Goal: Check status: Check status

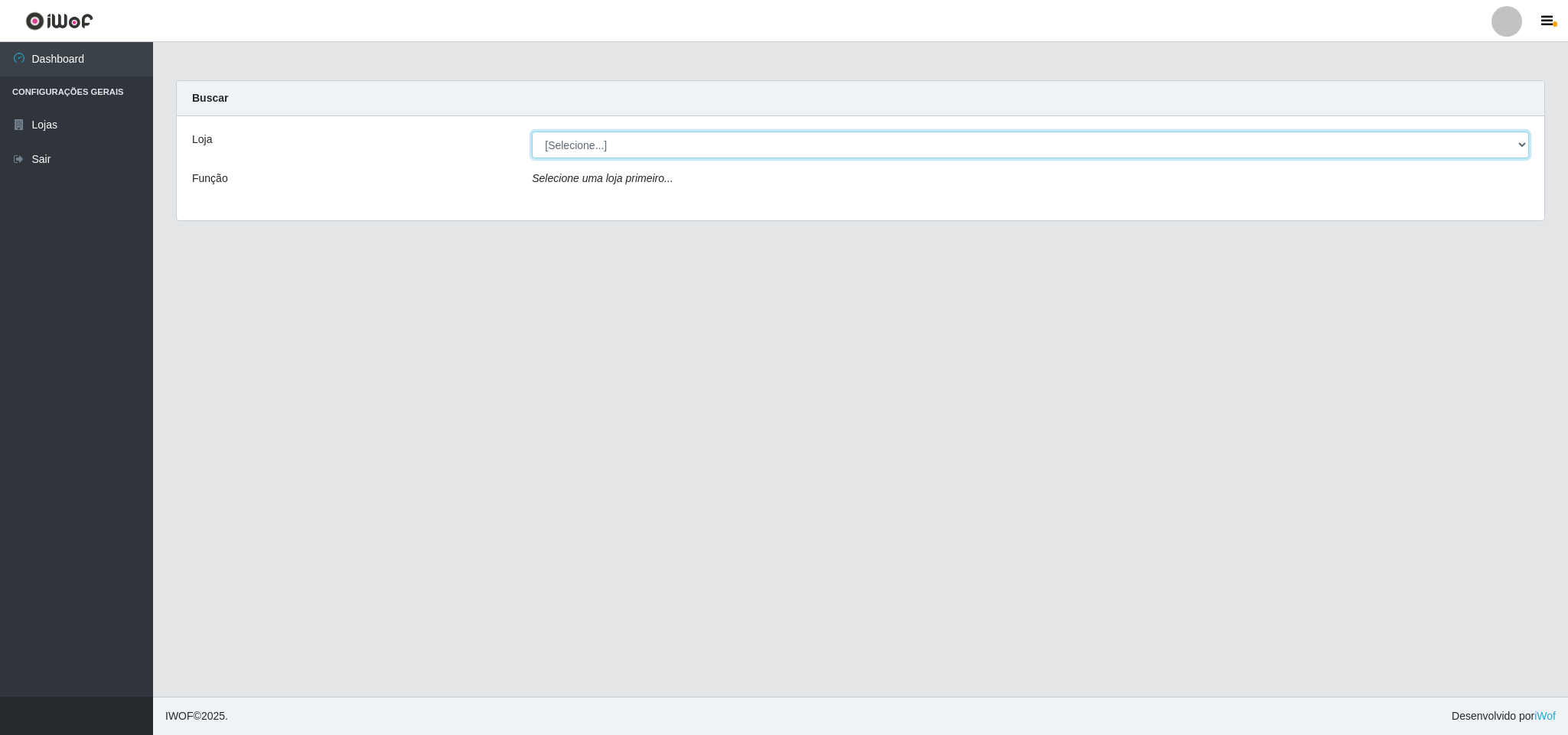
drag, startPoint x: 672, startPoint y: 127, endPoint x: 669, endPoint y: 140, distance: 13.3
click at [669, 140] on select "[Selecione...] Bemais Supermercados - B11 Manaíra" at bounding box center [1031, 145] width 997 height 27
select select "409"
click at [532, 132] on select "[Selecione...] Bemais Supermercados - B11 Manaíra" at bounding box center [1031, 145] width 997 height 27
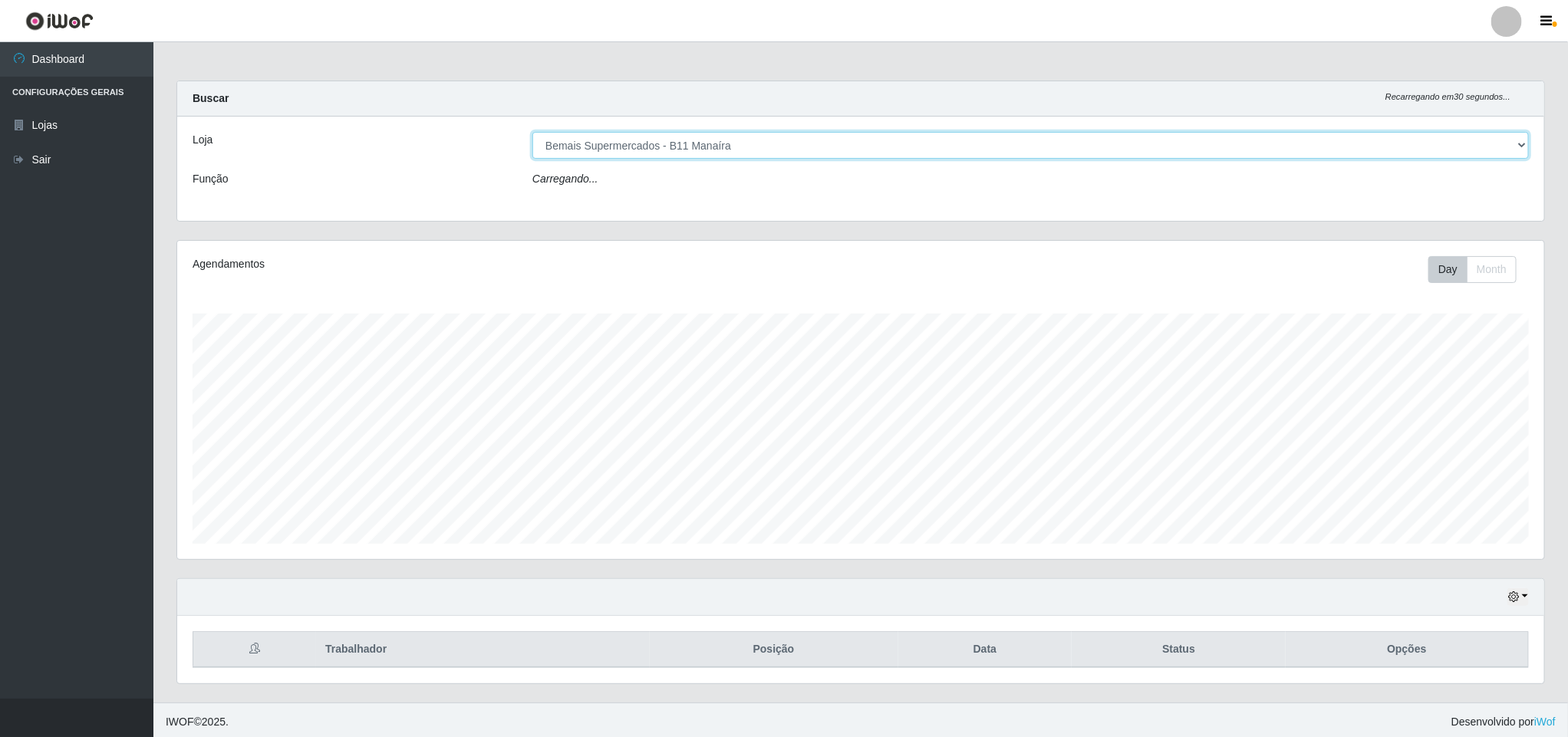
scroll to position [320, 1366]
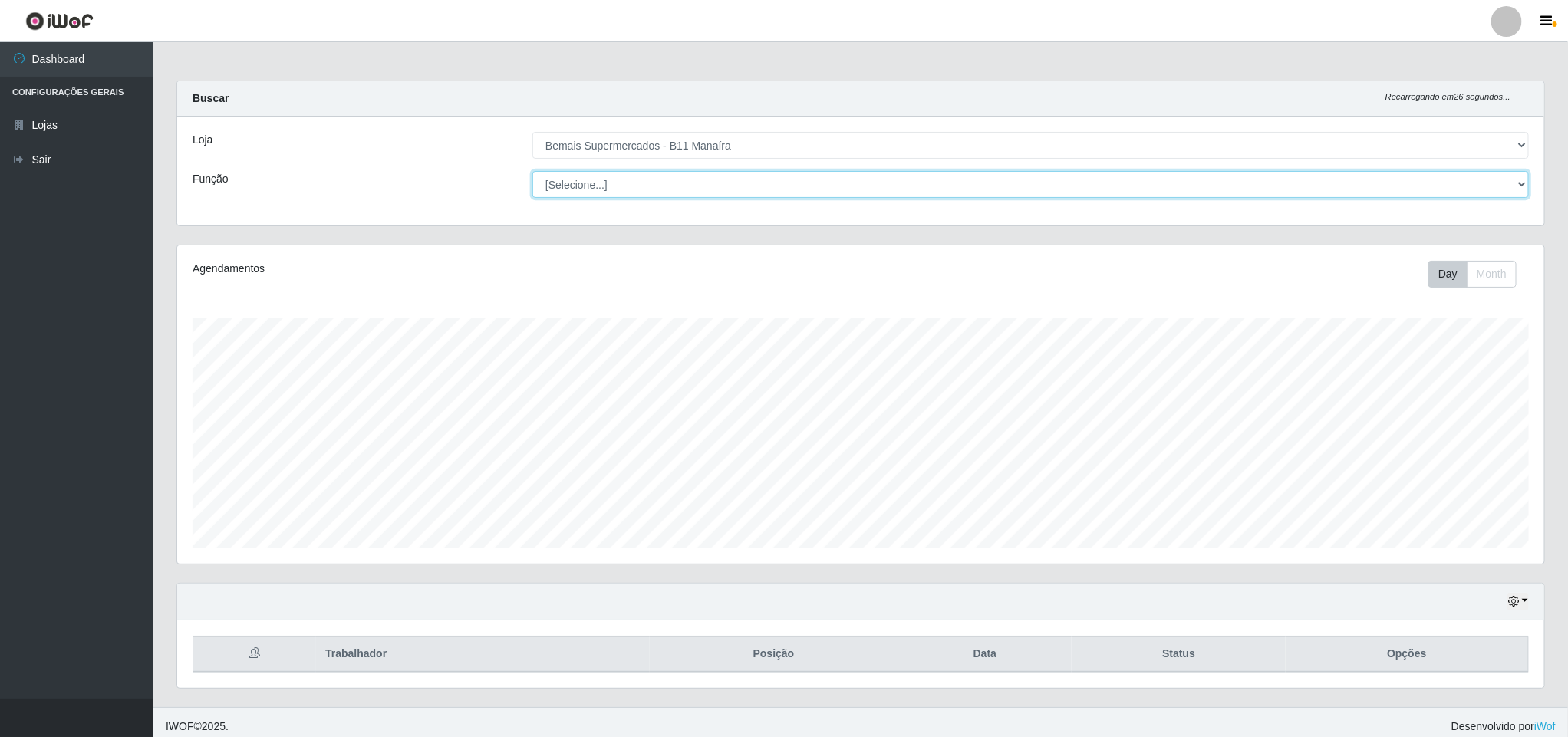
click at [1508, 177] on select "[Selecione...] ASG ASG + ASG ++ Auxiliar de Estacionamento Auxiliar de Estacion…" at bounding box center [1031, 184] width 997 height 27
click at [533, 171] on select "[Selecione...] ASG ASG + ASG ++ Auxiliar de Estacionamento Auxiliar de Estacion…" at bounding box center [1031, 184] width 997 height 27
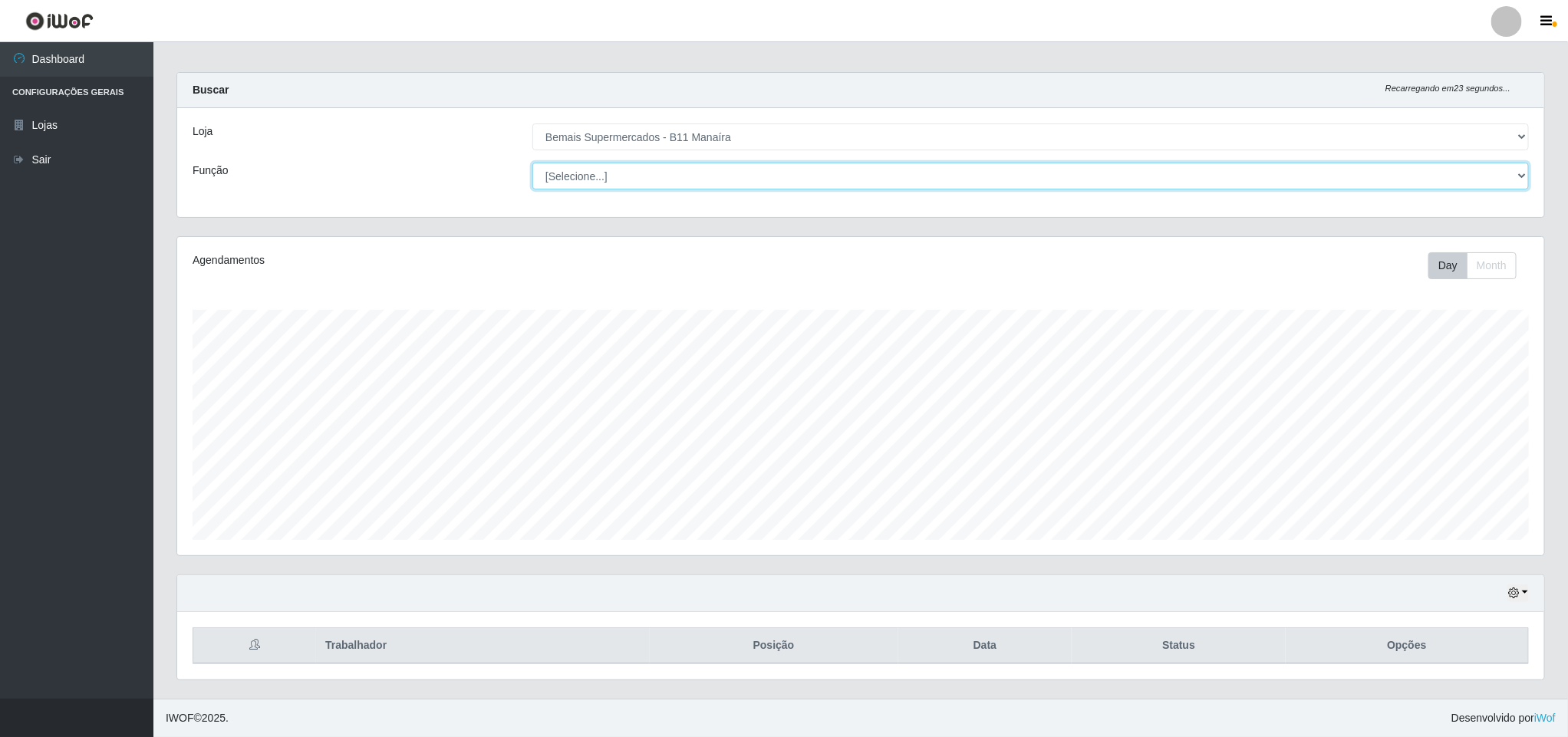
scroll to position [12, 0]
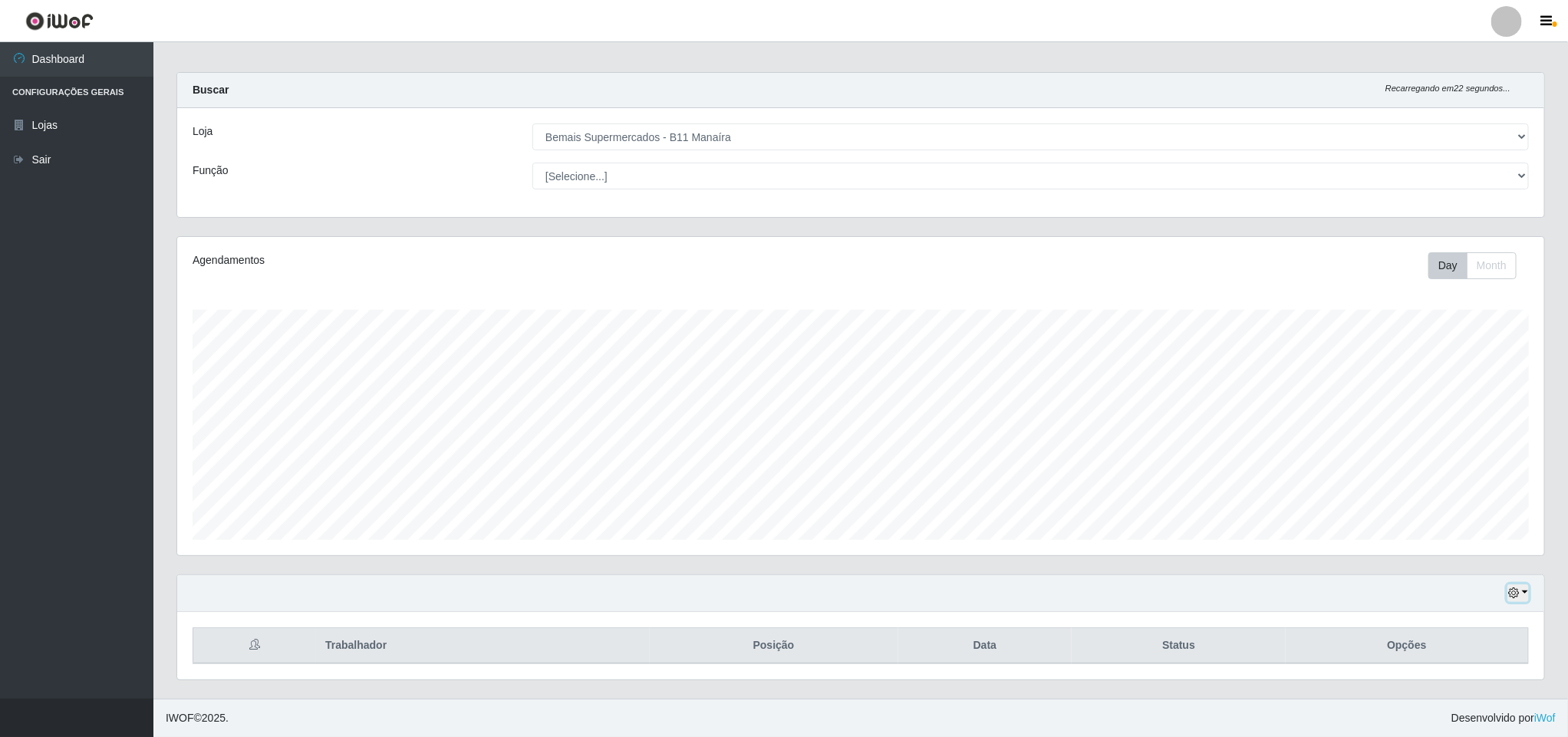
click at [1512, 592] on icon "button" at bounding box center [1514, 593] width 11 height 11
click at [1466, 537] on button "1 Semana" at bounding box center [1467, 533] width 121 height 32
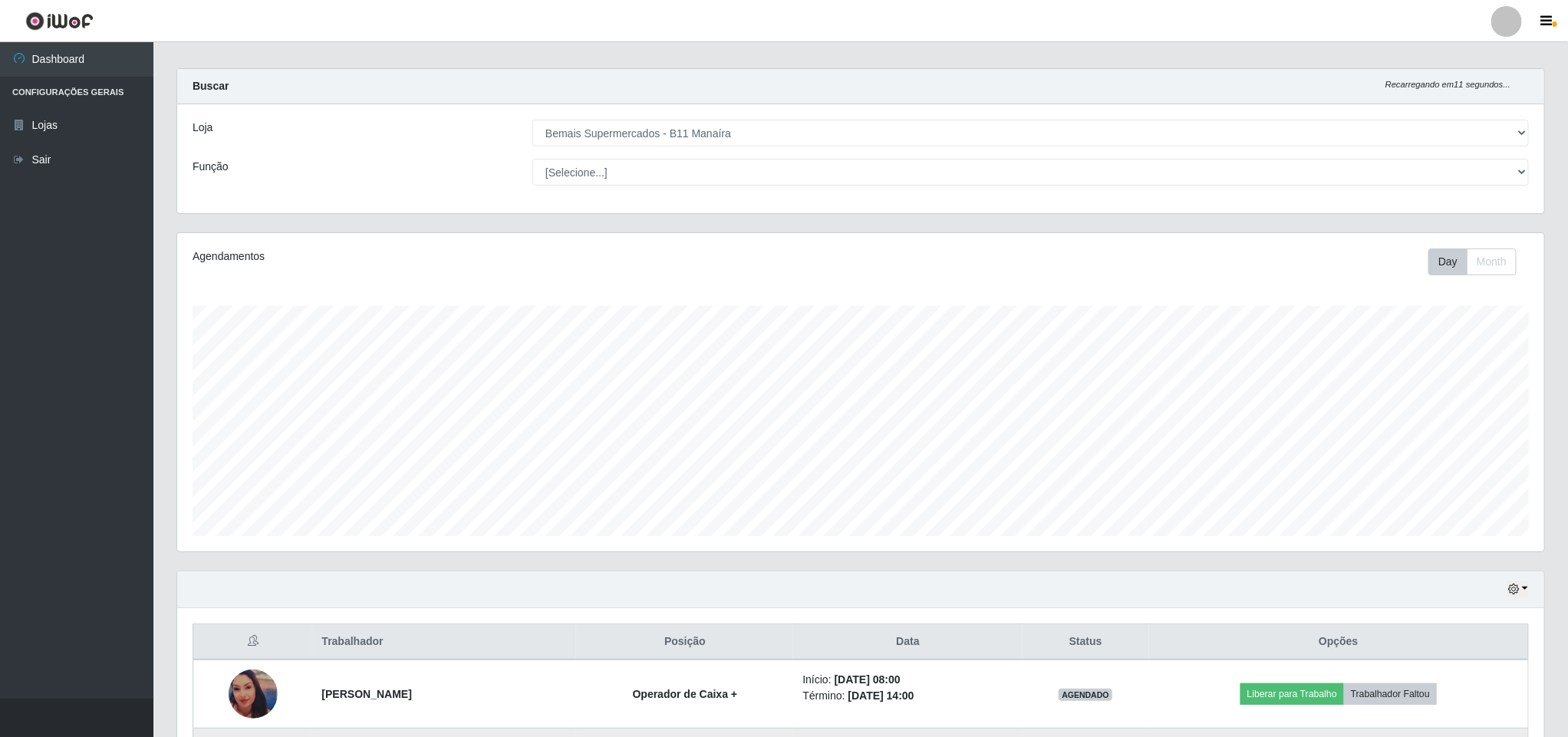
scroll to position [358, 0]
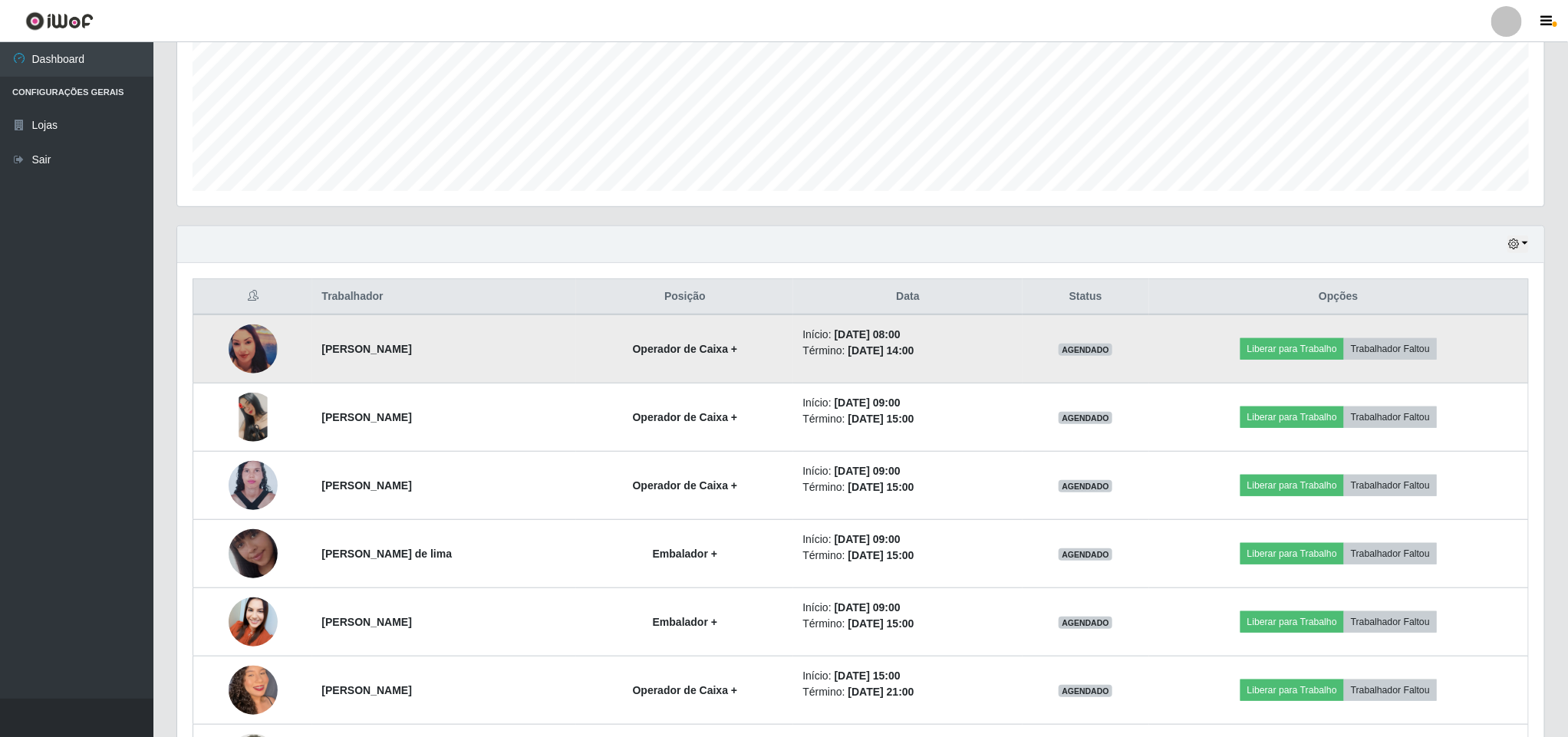
click at [237, 350] on img at bounding box center [253, 348] width 49 height 49
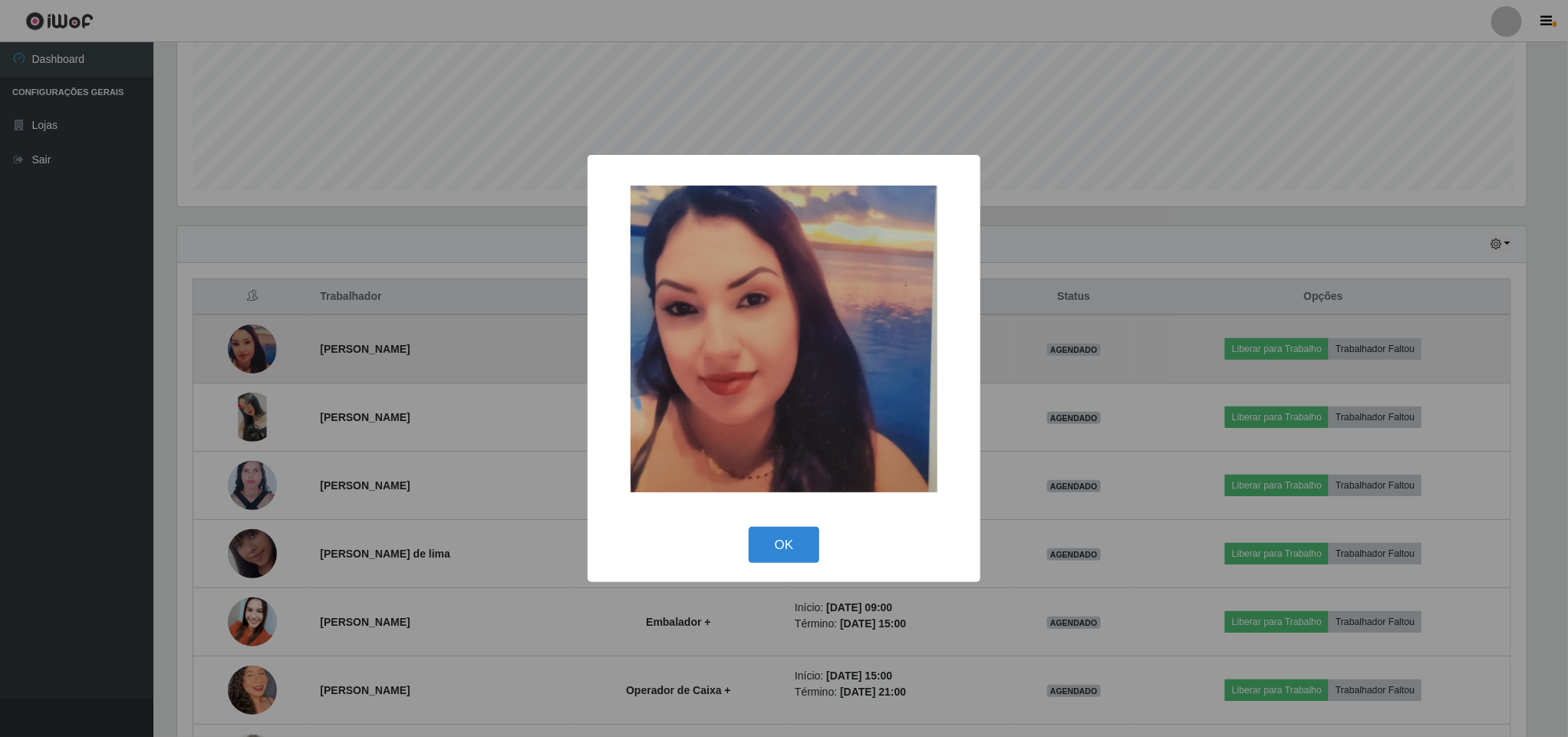
scroll to position [320, 1353]
click at [237, 350] on div "× OK Cancel" at bounding box center [786, 368] width 1572 height 737
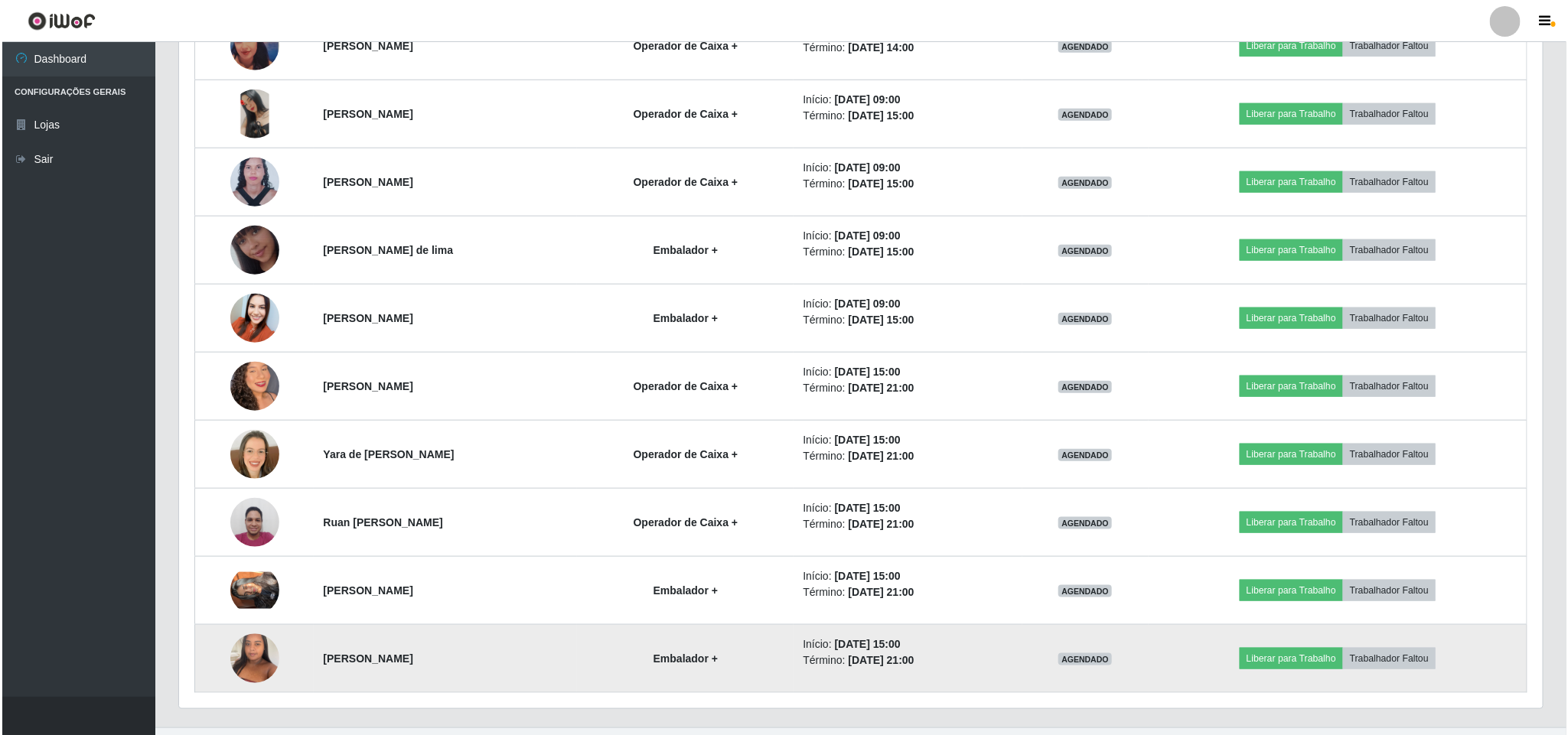
scroll to position [696, 0]
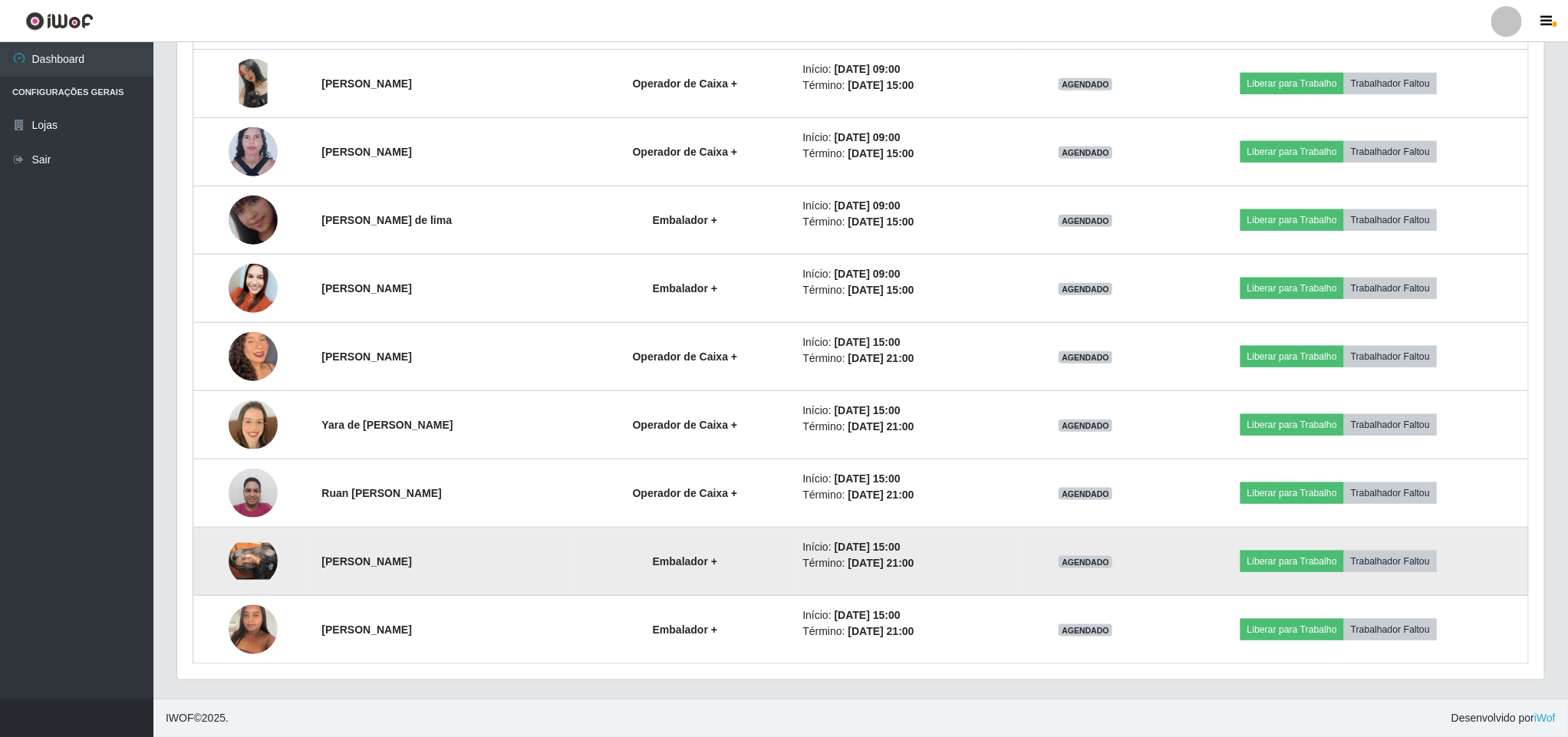
click at [218, 578] on td at bounding box center [253, 562] width 120 height 68
click at [224, 569] on td at bounding box center [253, 562] width 120 height 68
click at [237, 564] on img at bounding box center [253, 561] width 49 height 37
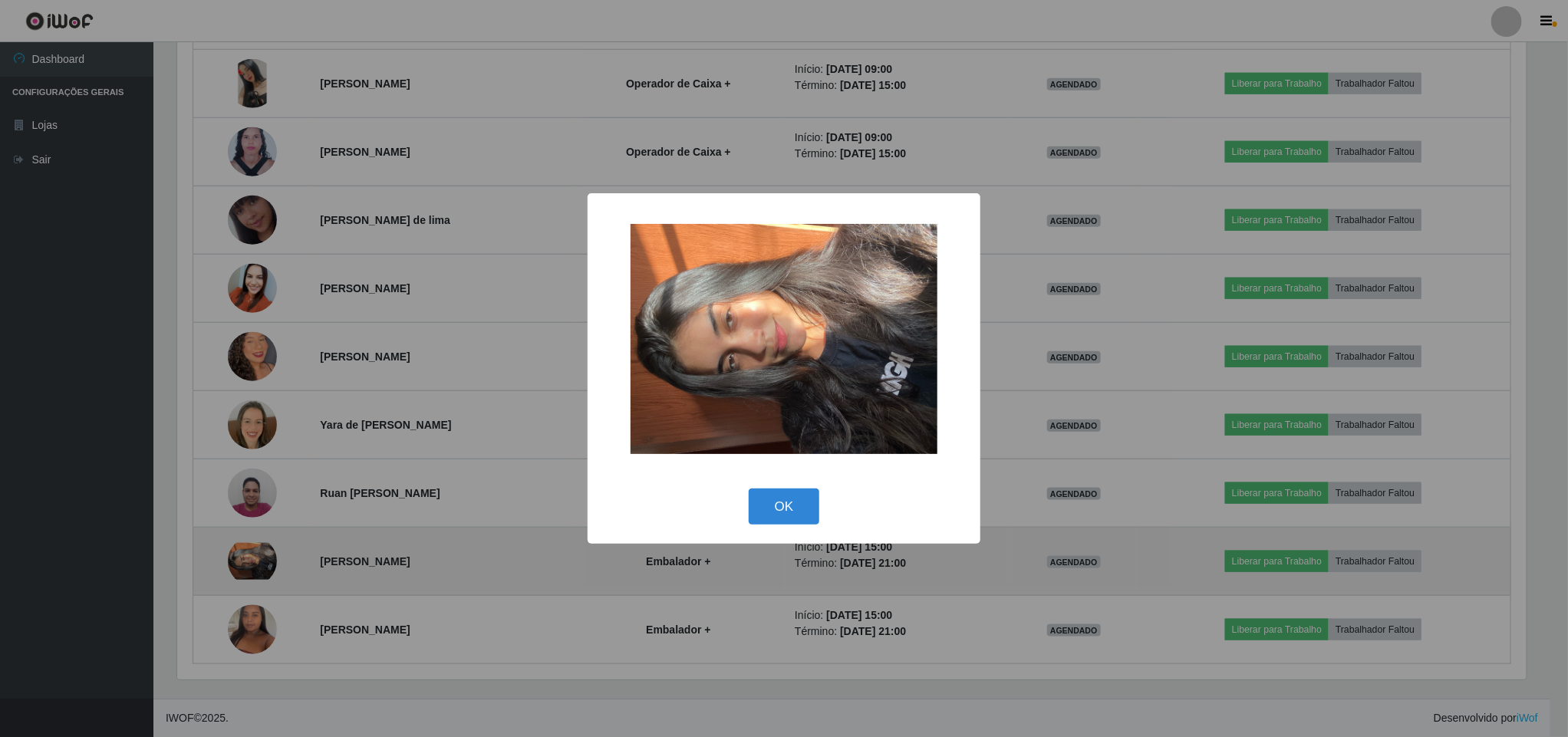
scroll to position [320, 1353]
click at [237, 564] on div "× OK Cancel" at bounding box center [786, 368] width 1572 height 737
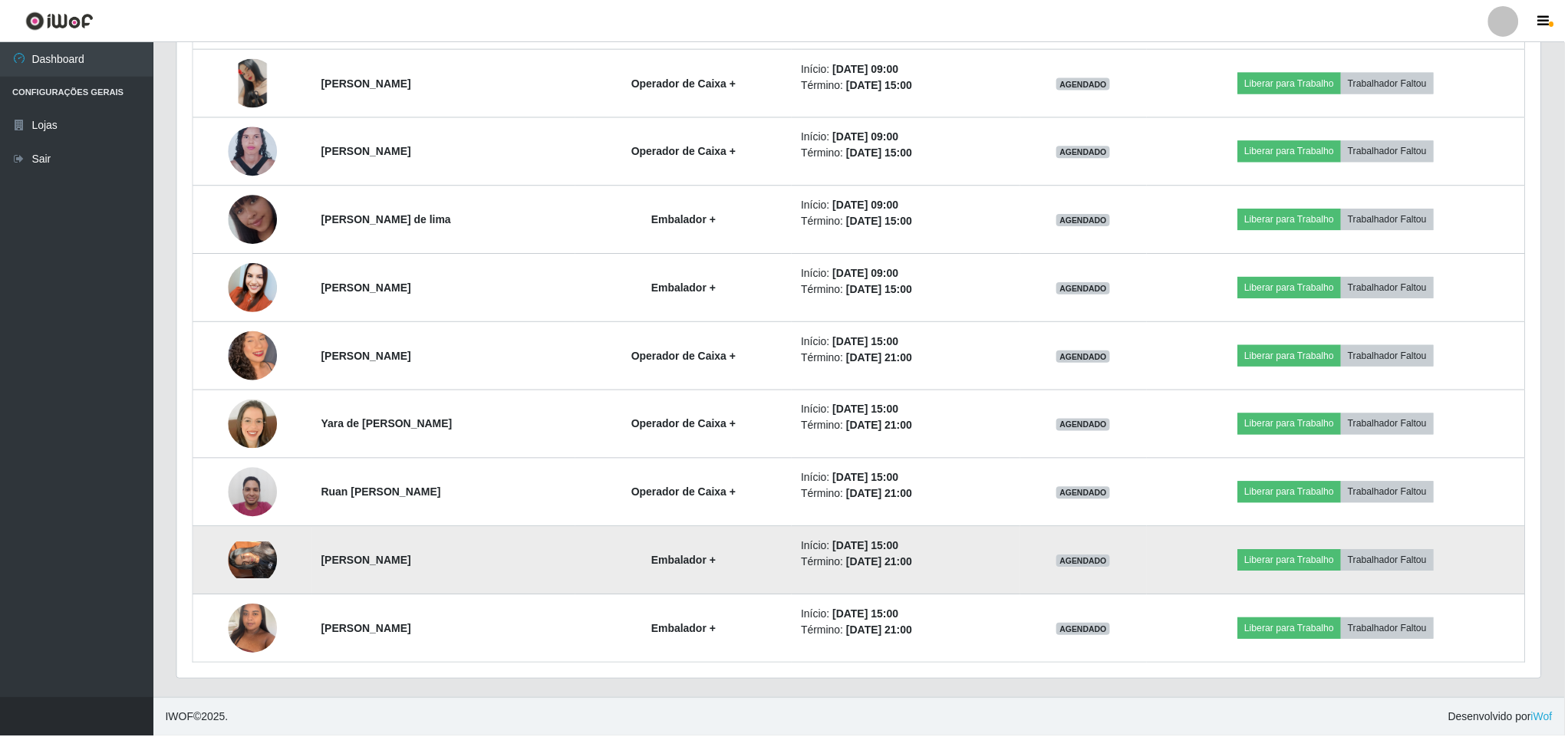
scroll to position [320, 1366]
